Goal: Communication & Community: Ask a question

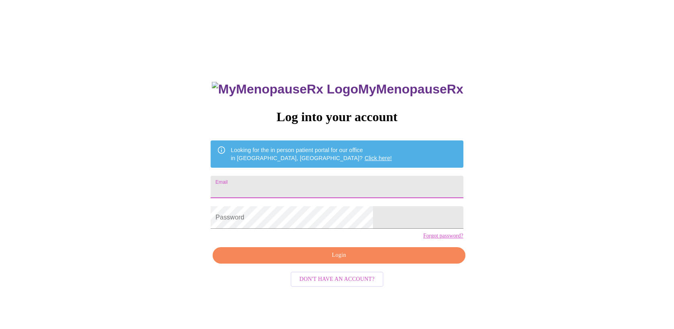
click at [296, 178] on input "Email" at bounding box center [337, 187] width 252 height 22
type input "[PERSON_NAME][EMAIL_ADDRESS][DOMAIN_NAME]"
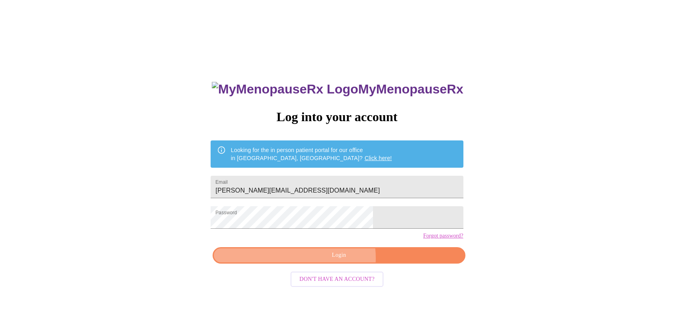
click at [333, 261] on span "Login" at bounding box center [339, 256] width 234 height 10
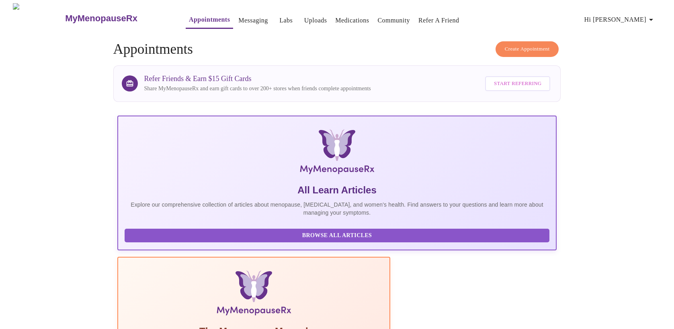
click at [238, 18] on link "Messaging" at bounding box center [252, 20] width 29 height 11
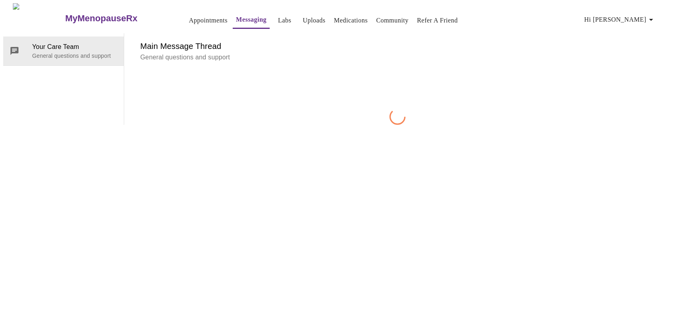
scroll to position [30, 0]
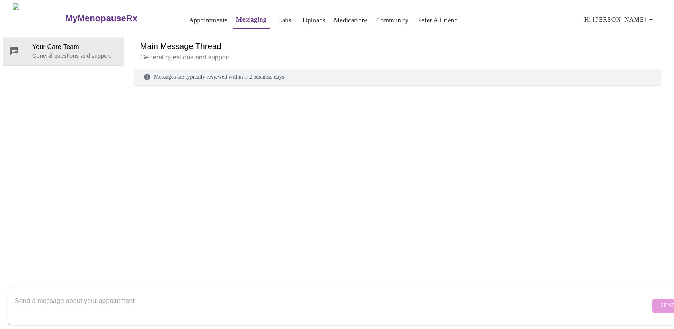
click at [77, 293] on textarea "Send a message about your appointment" at bounding box center [332, 306] width 635 height 26
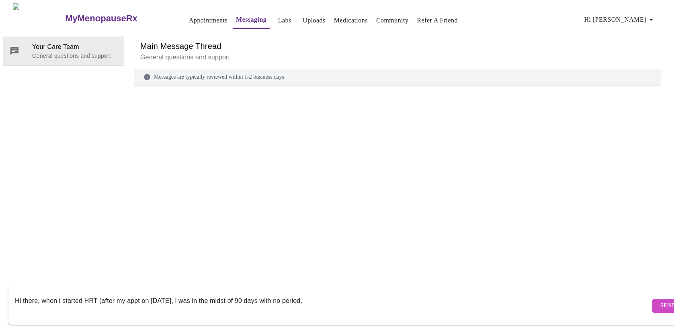
click at [171, 293] on textarea "Hi there, when i started HRT (after my appt on [DATE], i was in the midst of 90…" at bounding box center [332, 306] width 635 height 26
click at [237, 294] on textarea "Hi there, when i started HRT (after my appt on [DATE],) i was in the midst of 9…" at bounding box center [332, 306] width 635 height 26
click at [363, 294] on textarea "Hi there, when i started HRT (after my appt on [DATE],) i was in the midst of w…" at bounding box center [332, 306] width 635 height 26
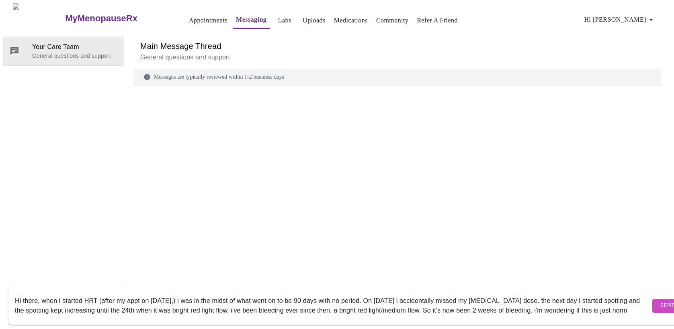
scroll to position [5, 0]
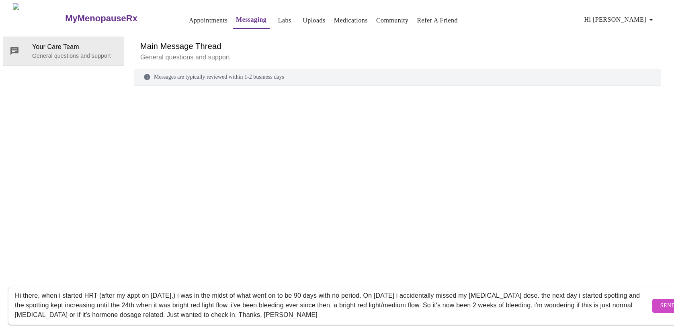
click at [254, 307] on textarea "Hi there, when i started HRT (after my appt on [DATE],) i was in the midst of w…" at bounding box center [332, 306] width 635 height 26
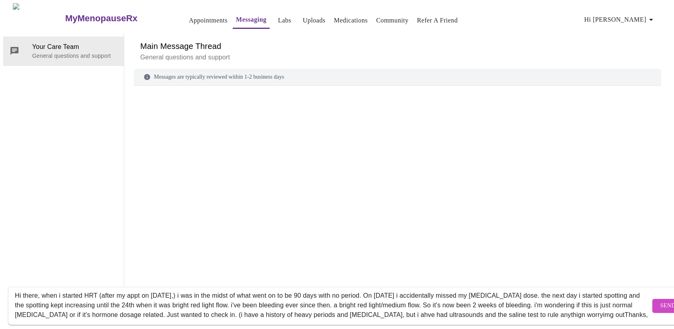
scroll to position [15, 0]
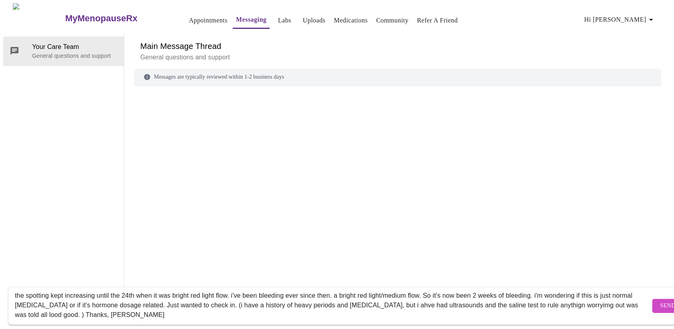
type textarea "Hi there, when i started HRT (after my appt on [DATE],) i was in the midst of w…"
click at [660, 301] on span "Send" at bounding box center [667, 306] width 15 height 10
